Goal: Task Accomplishment & Management: Manage account settings

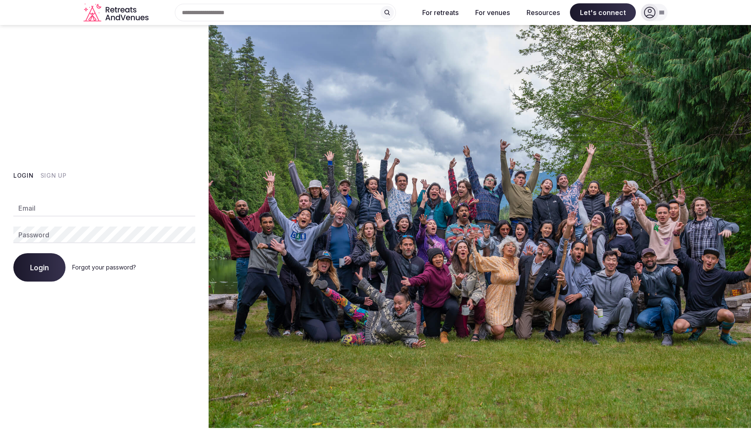
type input "**********"
click at [50, 265] on button "Login" at bounding box center [39, 267] width 52 height 28
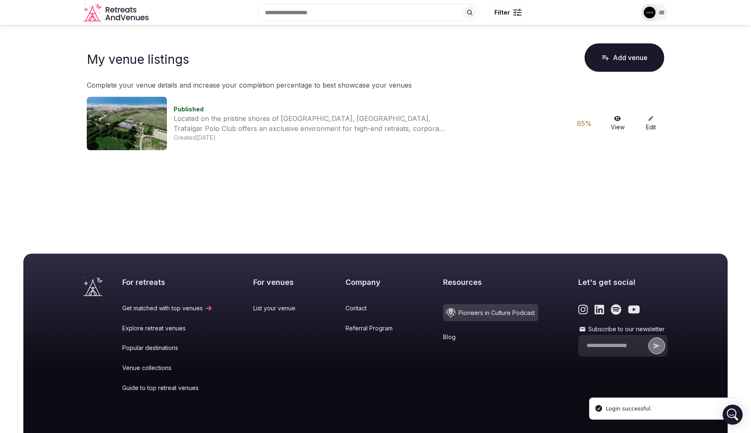
click at [614, 115] on div "Published Located on the pristine shores of [GEOGRAPHIC_DATA], [GEOGRAPHIC_DATA…" at bounding box center [376, 123] width 578 height 53
click at [614, 117] on link "View" at bounding box center [617, 124] width 27 height 16
